Goal: Information Seeking & Learning: Check status

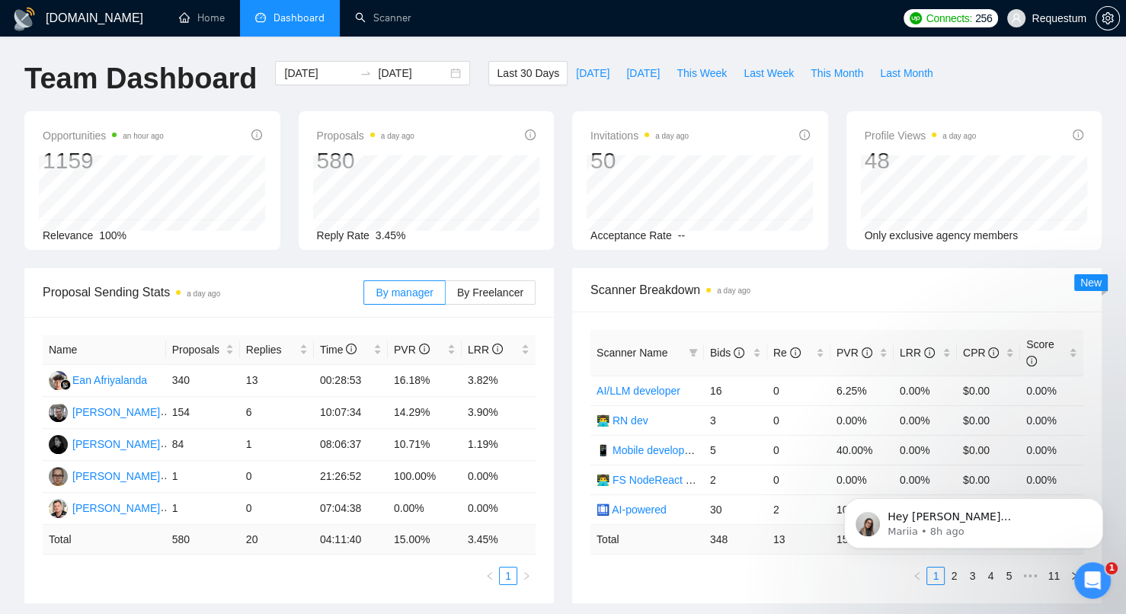
click at [431, 46] on div "[DOMAIN_NAME] Home Dashboard Scanner Connects: 256 Requestum Team Dashboard [DA…" at bounding box center [563, 612] width 1126 height 1225
click at [560, 376] on div "Proposal Sending Stats a day ago By manager By Freelancer Name Proposals Replie…" at bounding box center [289, 435] width 548 height 335
drag, startPoint x: 594, startPoint y: 287, endPoint x: 700, endPoint y: 284, distance: 106.7
click at [700, 284] on div "Scanner Breakdown a day ago" at bounding box center [837, 290] width 530 height 44
click at [627, 289] on span "Scanner Breakdown a day ago" at bounding box center [837, 289] width 493 height 19
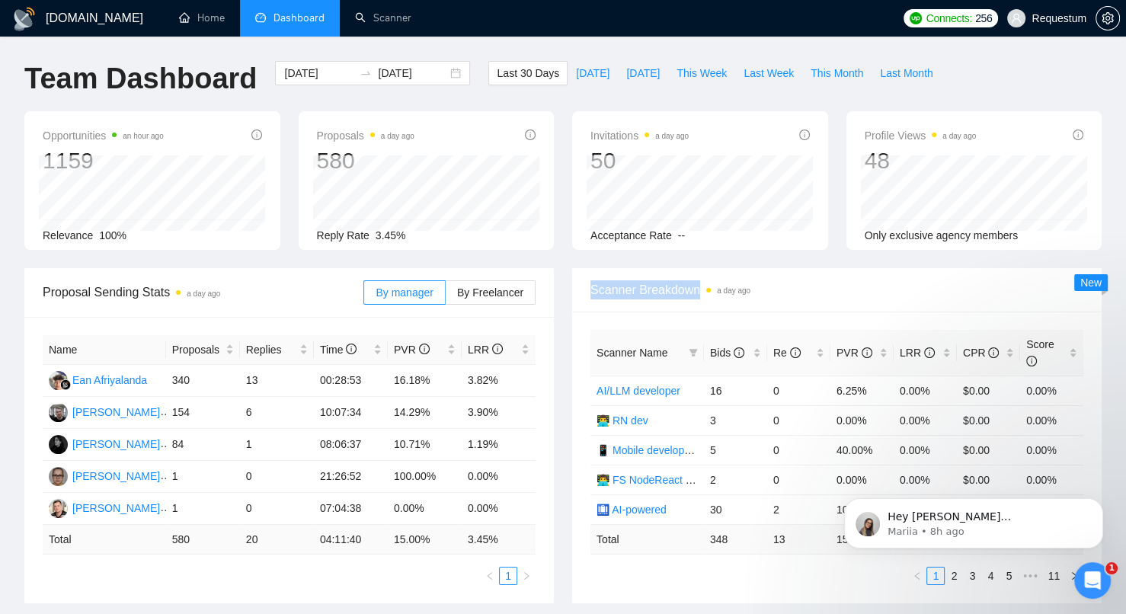
drag, startPoint x: 591, startPoint y: 289, endPoint x: 702, endPoint y: 286, distance: 110.5
click at [702, 286] on span "Scanner Breakdown a day ago" at bounding box center [837, 289] width 493 height 19
click at [703, 286] on span "Scanner Breakdown a day ago" at bounding box center [837, 289] width 493 height 19
drag, startPoint x: 593, startPoint y: 289, endPoint x: 671, endPoint y: 289, distance: 77.7
click at [700, 284] on span "Scanner Breakdown a day ago" at bounding box center [837, 289] width 493 height 19
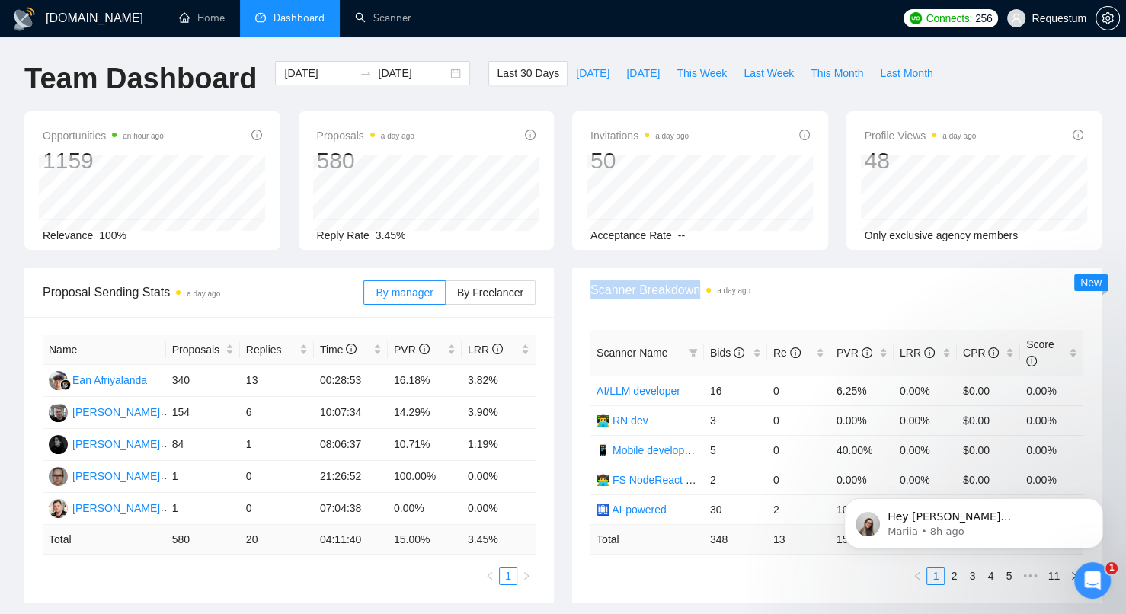
click at [651, 288] on span "Scanner Breakdown a day ago" at bounding box center [837, 289] width 493 height 19
drag, startPoint x: 593, startPoint y: 287, endPoint x: 706, endPoint y: 284, distance: 113.6
click at [706, 284] on span "Scanner Breakdown a day ago" at bounding box center [837, 289] width 493 height 19
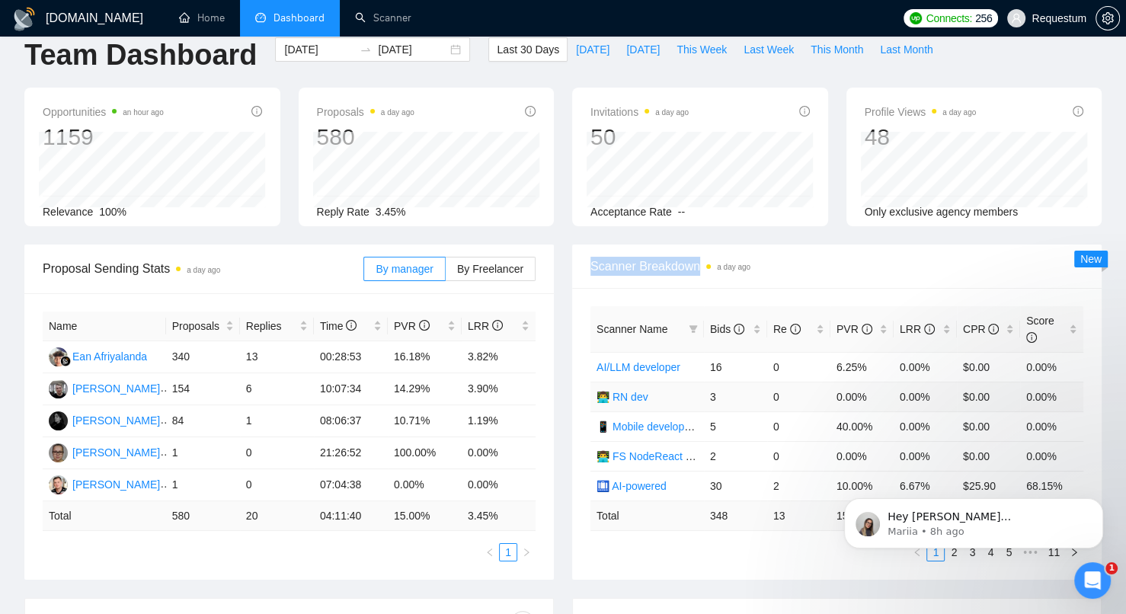
scroll to position [24, 0]
click at [751, 334] on div "Bids" at bounding box center [735, 328] width 51 height 17
